Goal: Transaction & Acquisition: Purchase product/service

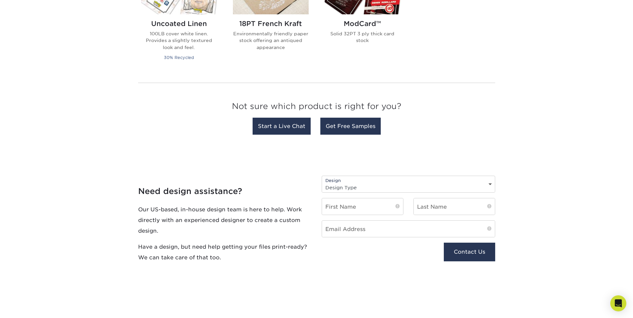
scroll to position [645, 0]
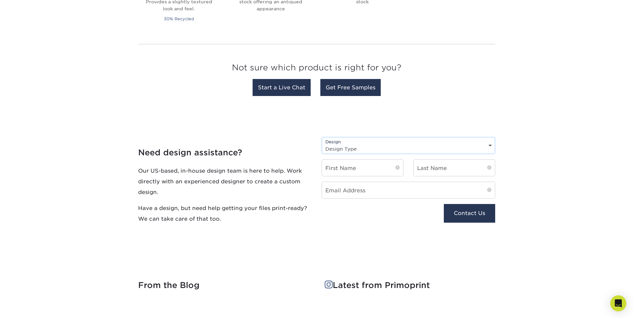
click at [159, 133] on select "Design Type Design Edits New Design" at bounding box center [408, 149] width 173 height 10
select select "New Design"
click at [159, 133] on select "Design Type Design Edits New Design" at bounding box center [408, 149] width 173 height 10
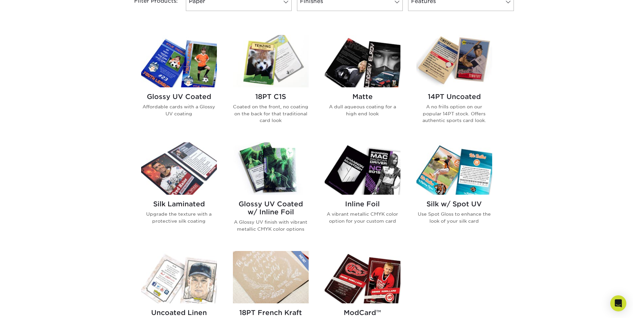
scroll to position [178, 0]
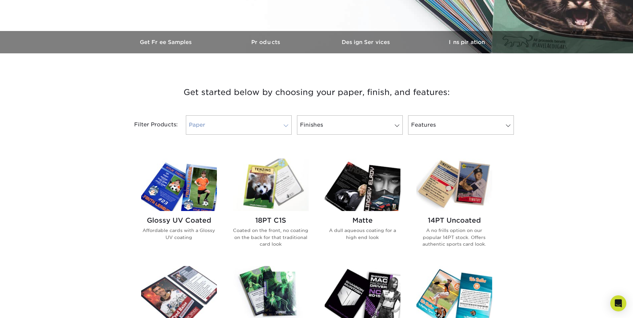
click at [159, 116] on link "Paper" at bounding box center [239, 124] width 106 height 19
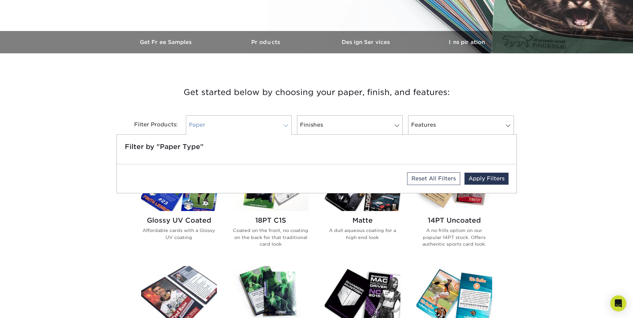
click at [159, 125] on link "Paper" at bounding box center [239, 124] width 106 height 19
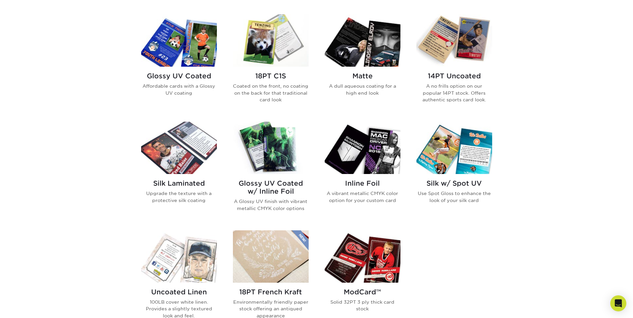
scroll to position [312, 0]
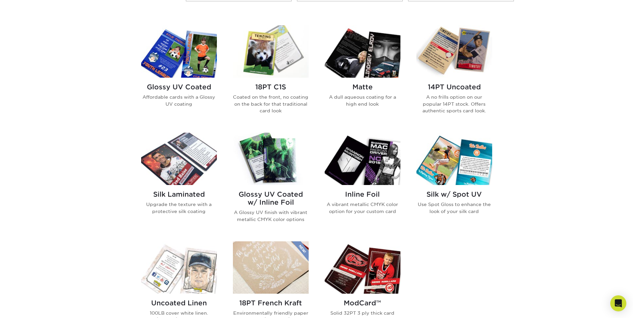
click at [159, 133] on img at bounding box center [271, 159] width 76 height 52
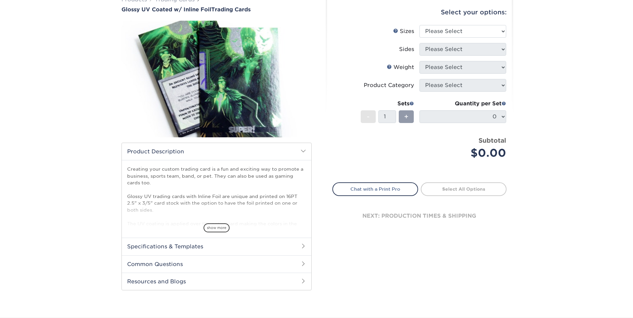
scroll to position [100, 0]
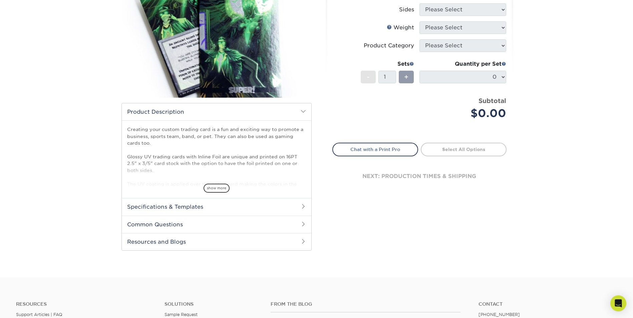
click at [299, 207] on h2 "Specifications & Templates" at bounding box center [216, 206] width 189 height 17
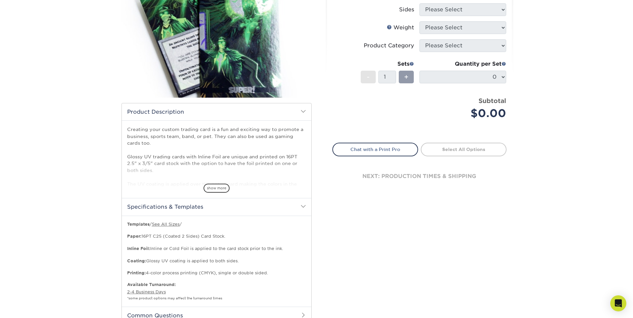
click at [299, 207] on h2 "Specifications & Templates" at bounding box center [216, 206] width 189 height 17
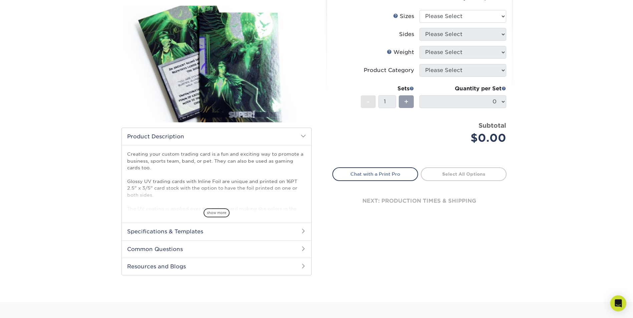
scroll to position [0, 0]
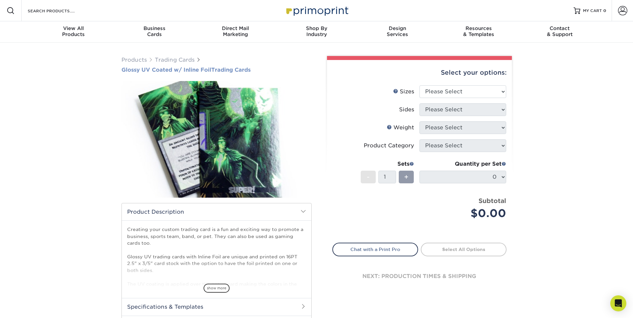
click at [124, 69] on span "Glossy UV Coated w/ Inline Foil" at bounding box center [166, 70] width 90 height 6
click at [454, 91] on select "Please Select 2.5" x 3.5"" at bounding box center [462, 91] width 87 height 13
select select "2.50x3.50"
click at [419, 85] on select "Please Select 2.5" x 3.5"" at bounding box center [462, 91] width 87 height 13
click at [461, 108] on select "Please Select Print Both Sides - Foil Back Only Print Both Sides - Foil Both Si…" at bounding box center [462, 109] width 87 height 13
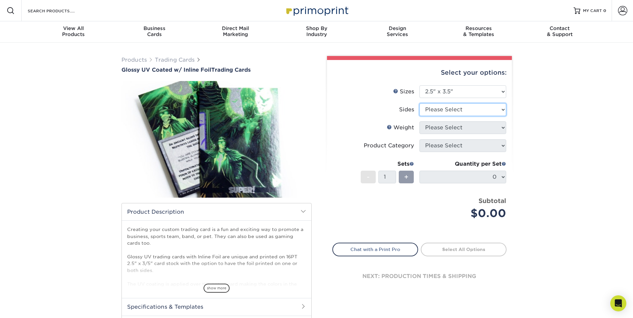
select select "e9e9dfb3-fba1-4d60-972c-fd9ca5904d33"
click at [419, 103] on select "Please Select Print Both Sides - Foil Back Only Print Both Sides - Foil Both Si…" at bounding box center [462, 109] width 87 height 13
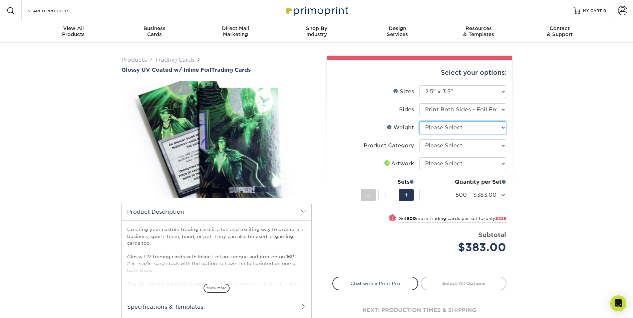
click at [462, 128] on select "Please Select 16PT" at bounding box center [462, 127] width 87 height 13
select select "16PT"
click at [419, 121] on select "Please Select 16PT" at bounding box center [462, 127] width 87 height 13
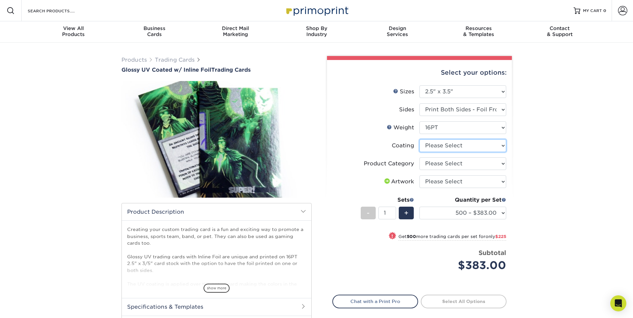
click at [447, 148] on select at bounding box center [462, 145] width 87 height 13
select select "ae367451-b2b8-45df-a344-0f05b6a12993"
click at [419, 139] on select at bounding box center [462, 145] width 87 height 13
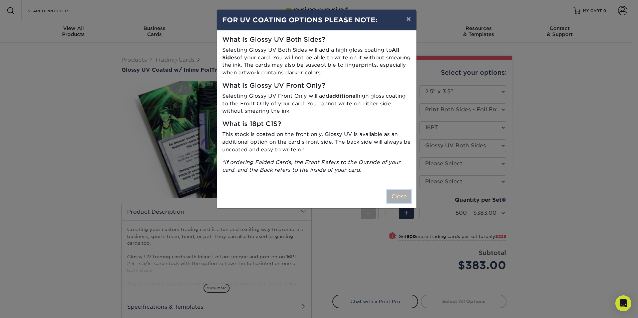
click at [393, 195] on button "Close" at bounding box center [399, 196] width 24 height 13
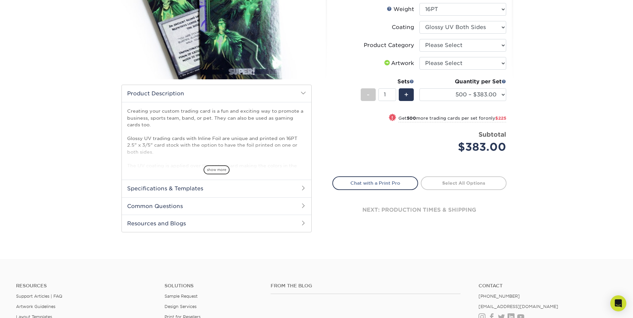
scroll to position [133, 0]
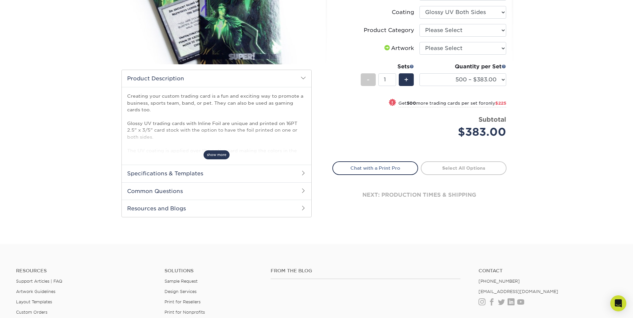
click at [219, 155] on span "show more" at bounding box center [216, 154] width 26 height 9
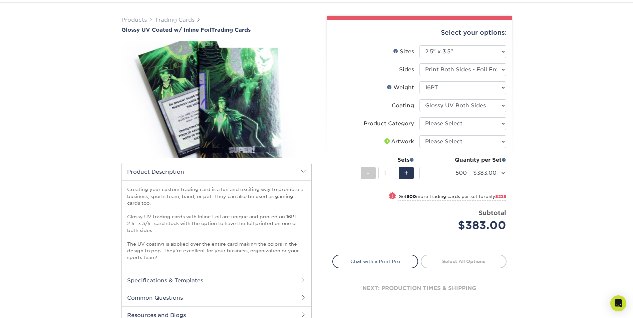
scroll to position [33, 0]
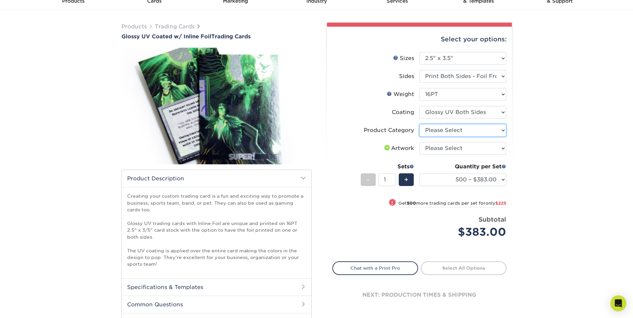
click at [471, 133] on select "Please Select Trading Cards" at bounding box center [462, 130] width 87 height 13
select select "c2f9bce9-36c2-409d-b101-c29d9d031e18"
click at [419, 124] on select "Please Select Trading Cards" at bounding box center [462, 130] width 87 height 13
click at [488, 148] on select "Please Select I will upload files I need a design - $100" at bounding box center [462, 148] width 87 height 13
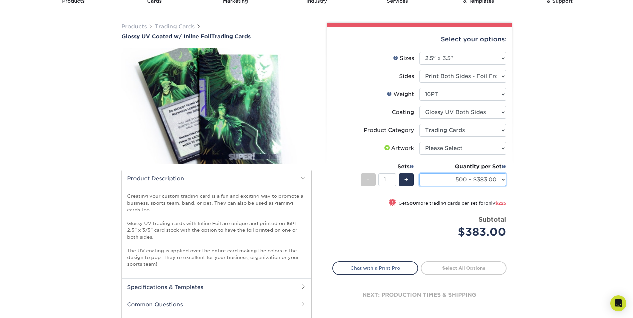
click at [479, 178] on select "500 – $383.00 1000 – $608.00 2500 – $883.00 5000 – $1252.00" at bounding box center [462, 179] width 87 height 13
click at [480, 178] on select "500 – $383.00 1000 – $608.00 2500 – $883.00 5000 – $1252.00" at bounding box center [462, 179] width 87 height 13
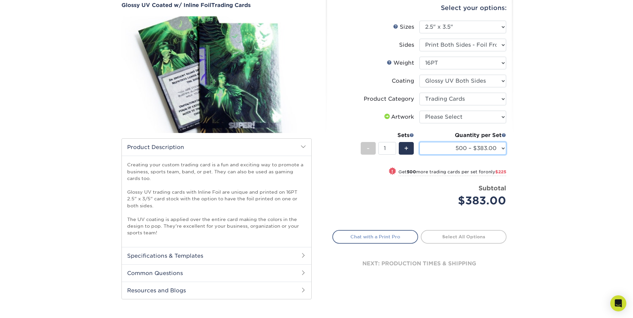
scroll to position [67, 0]
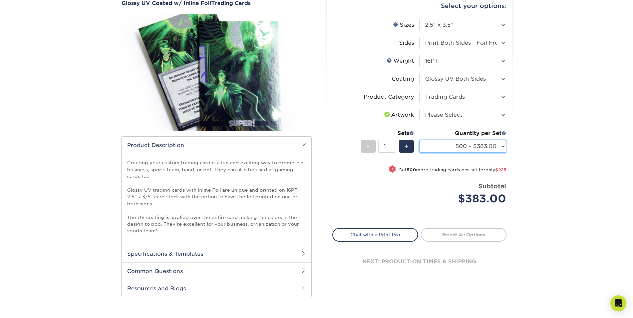
click at [497, 144] on select "500 – $383.00 1000 – $608.00 2500 – $883.00 5000 – $1252.00" at bounding box center [462, 146] width 87 height 13
click at [556, 146] on div "Products Trading Cards Glossy UV Coated w/ Inline Foil Trading Cards /" at bounding box center [316, 150] width 633 height 348
click at [392, 149] on input "1" at bounding box center [387, 146] width 18 height 13
click at [393, 147] on input "1" at bounding box center [387, 146] width 18 height 13
click at [464, 119] on select "Please Select I will upload files I need a design - $100" at bounding box center [462, 115] width 87 height 13
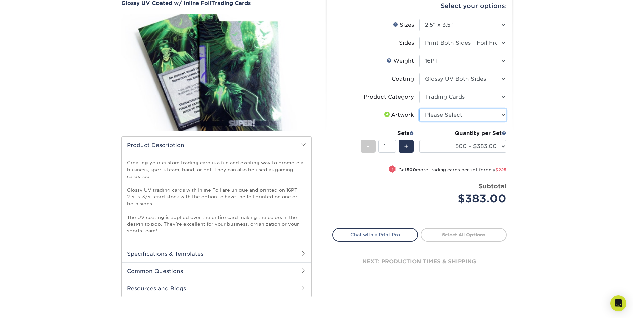
select select "upload"
click at [419, 109] on select "Please Select I will upload files I need a design - $100" at bounding box center [462, 115] width 87 height 13
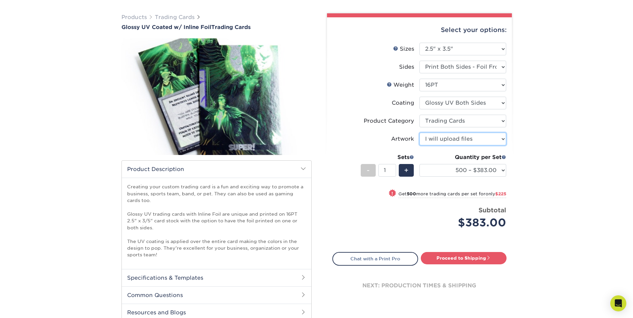
scroll to position [0, 0]
